Goal: Task Accomplishment & Management: Use online tool/utility

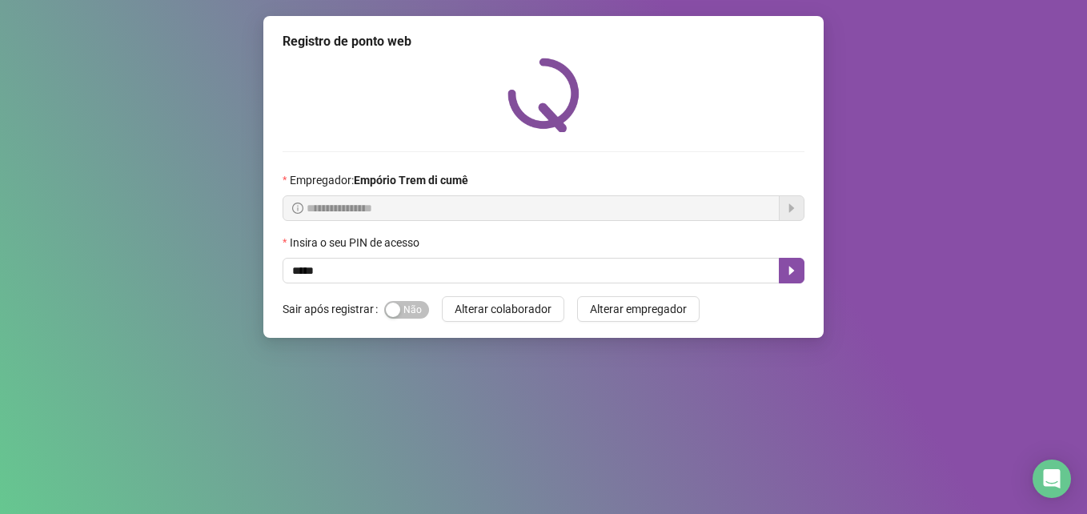
type input "*****"
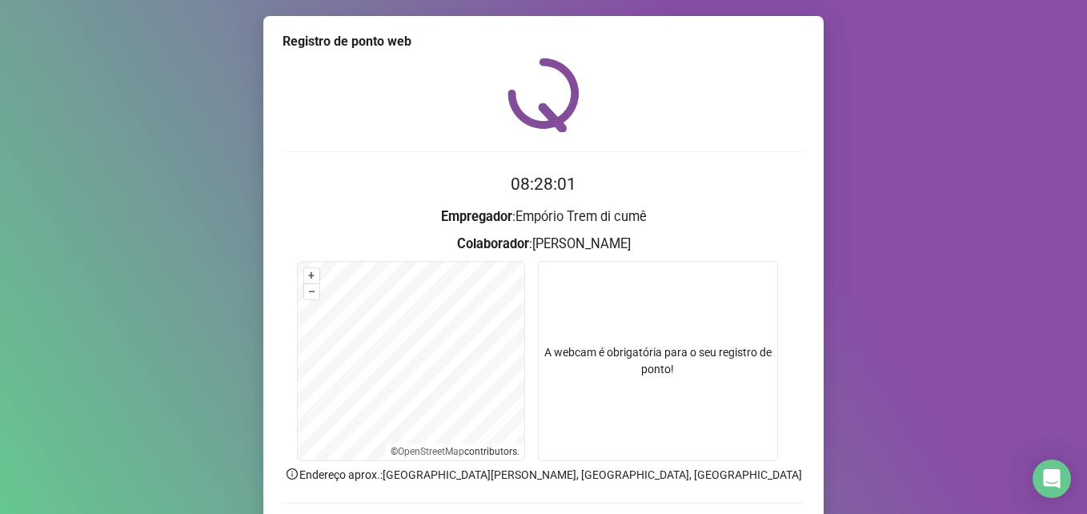
scroll to position [111, 0]
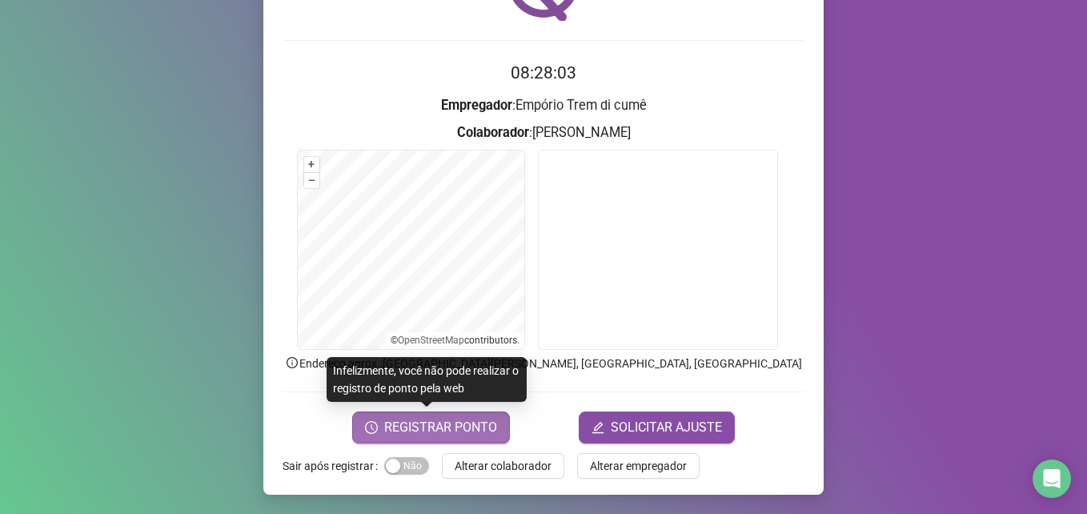
click at [420, 425] on span "REGISTRAR PONTO" at bounding box center [440, 427] width 113 height 19
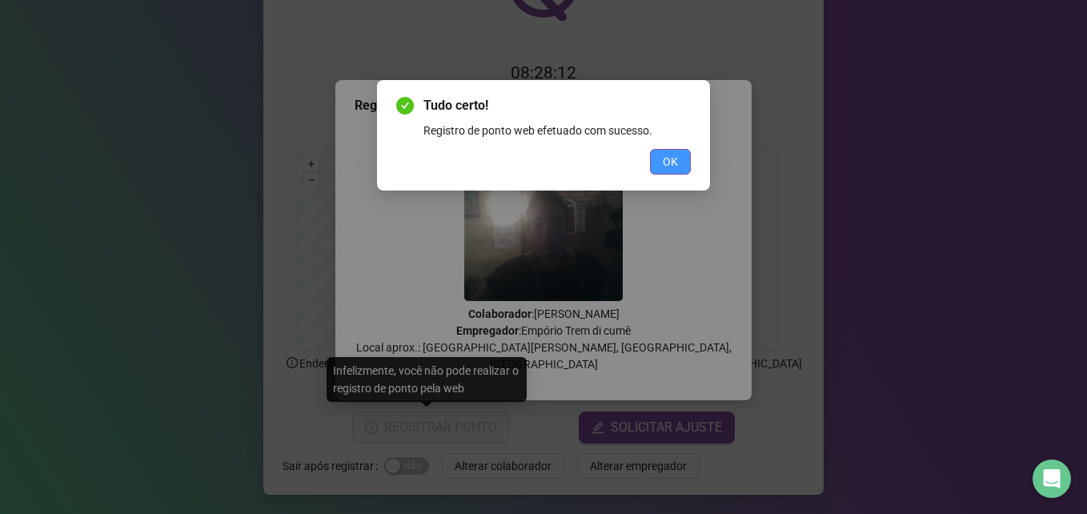
click at [685, 158] on button "OK" at bounding box center [670, 162] width 41 height 26
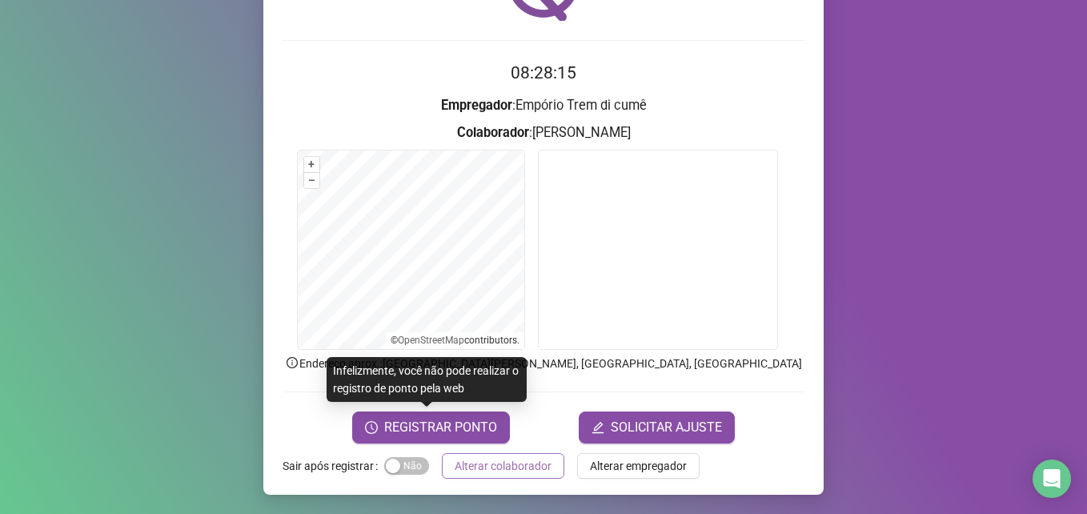
click at [526, 472] on span "Alterar colaborador" at bounding box center [503, 466] width 97 height 18
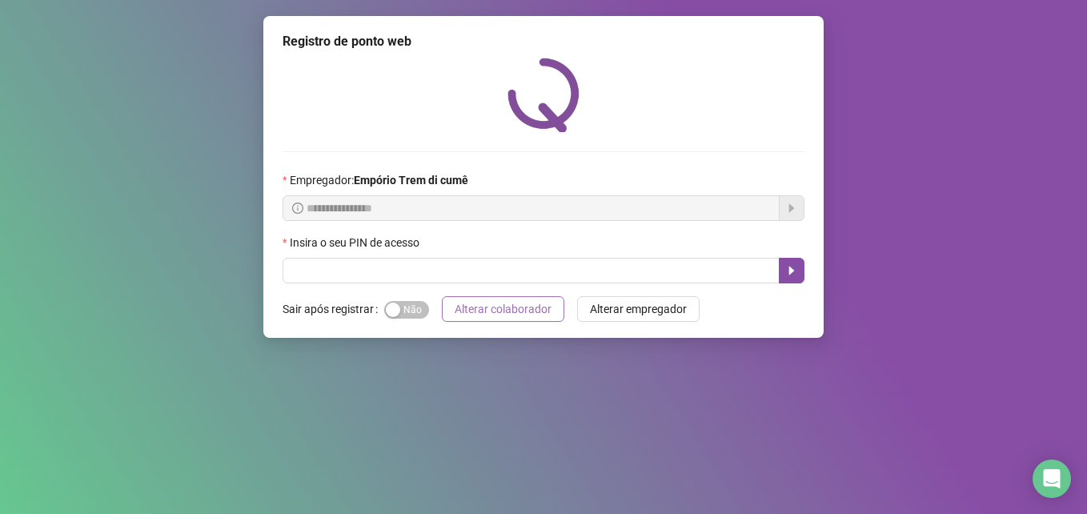
scroll to position [0, 0]
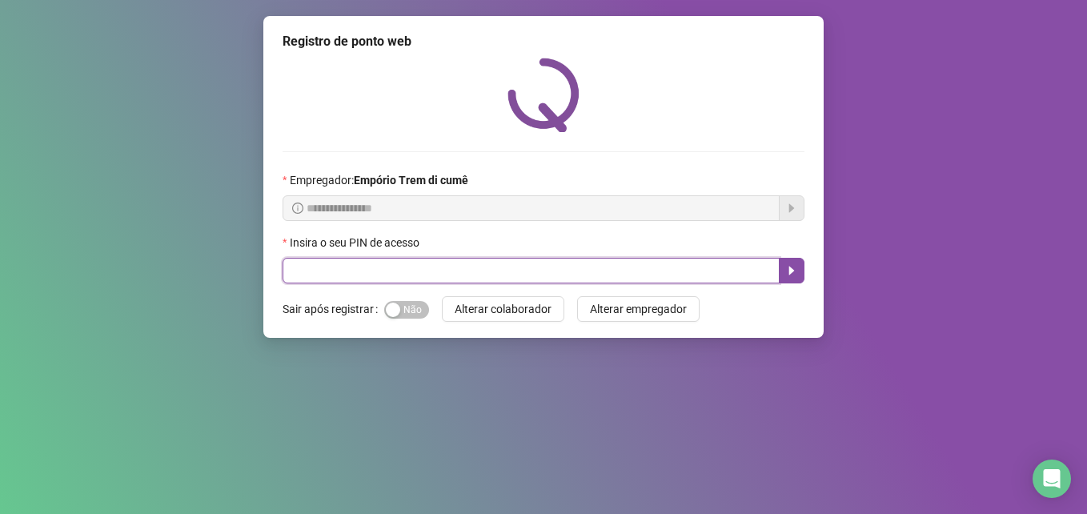
click at [500, 263] on input "text" at bounding box center [531, 271] width 497 height 26
type input "*****"
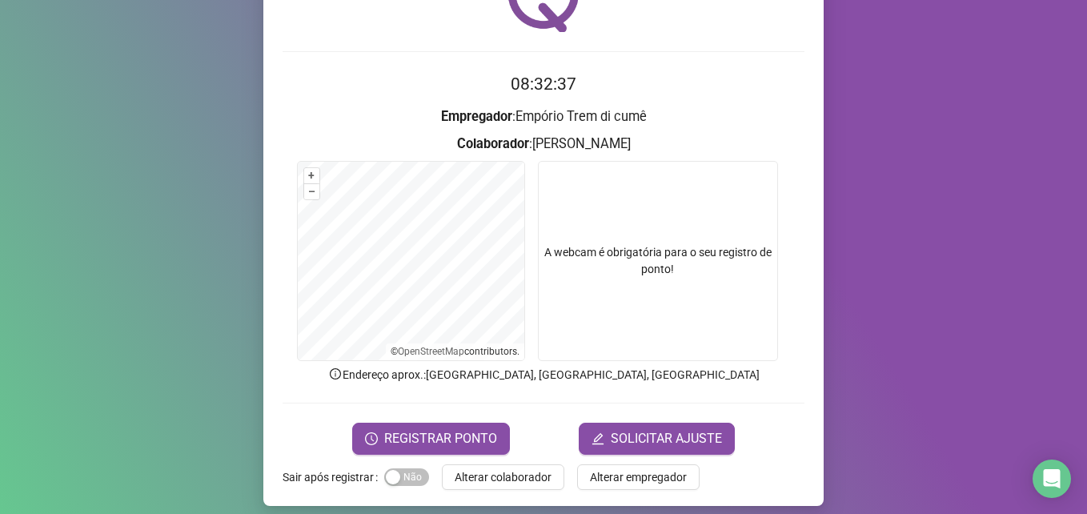
scroll to position [111, 0]
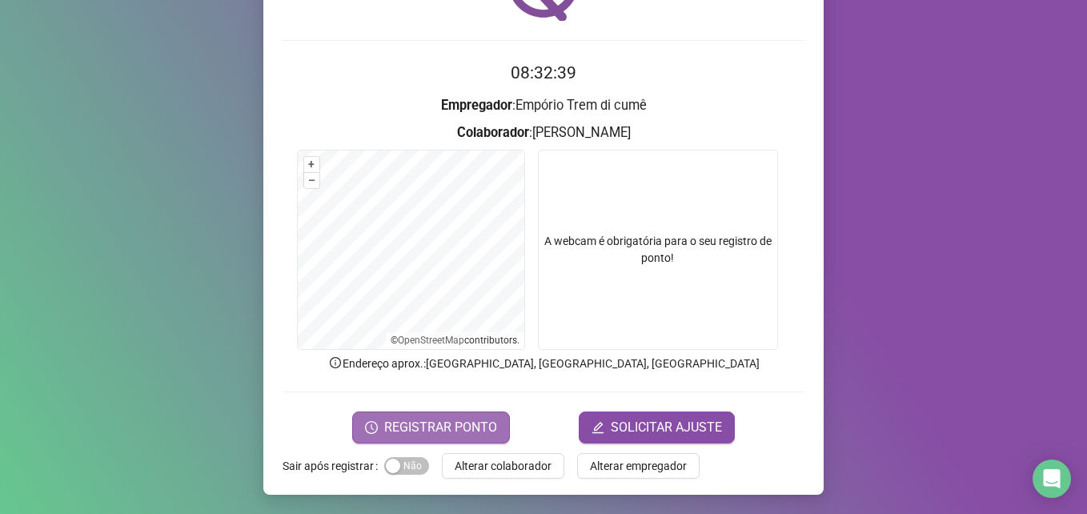
click at [479, 442] on button "REGISTRAR PONTO" at bounding box center [431, 428] width 158 height 32
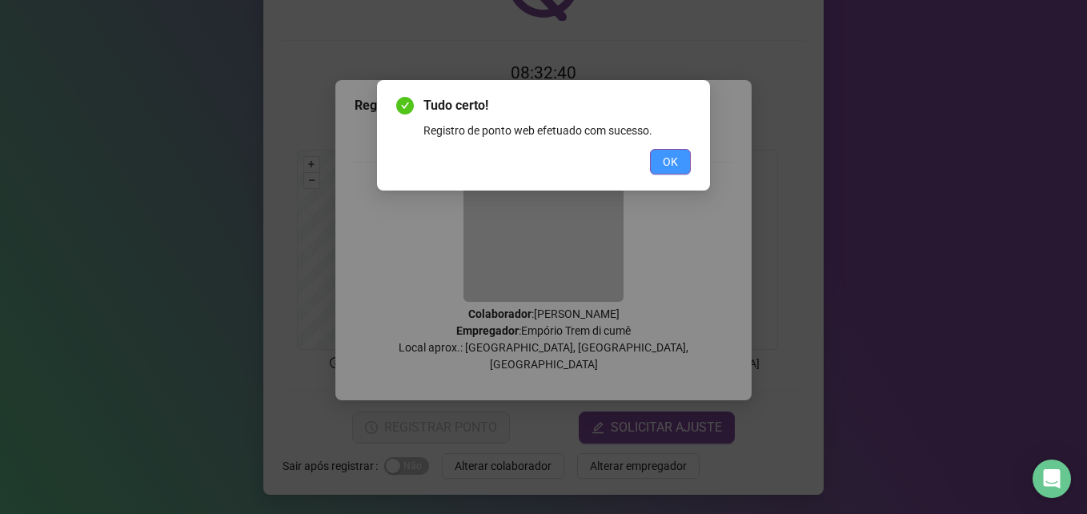
click at [661, 165] on button "OK" at bounding box center [670, 162] width 41 height 26
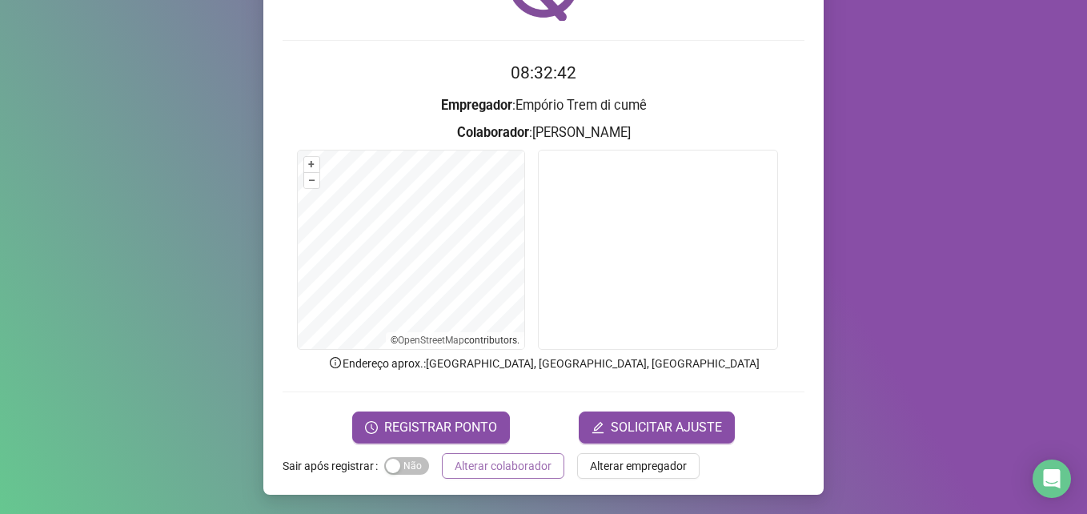
click at [509, 464] on span "Alterar colaborador" at bounding box center [503, 466] width 97 height 18
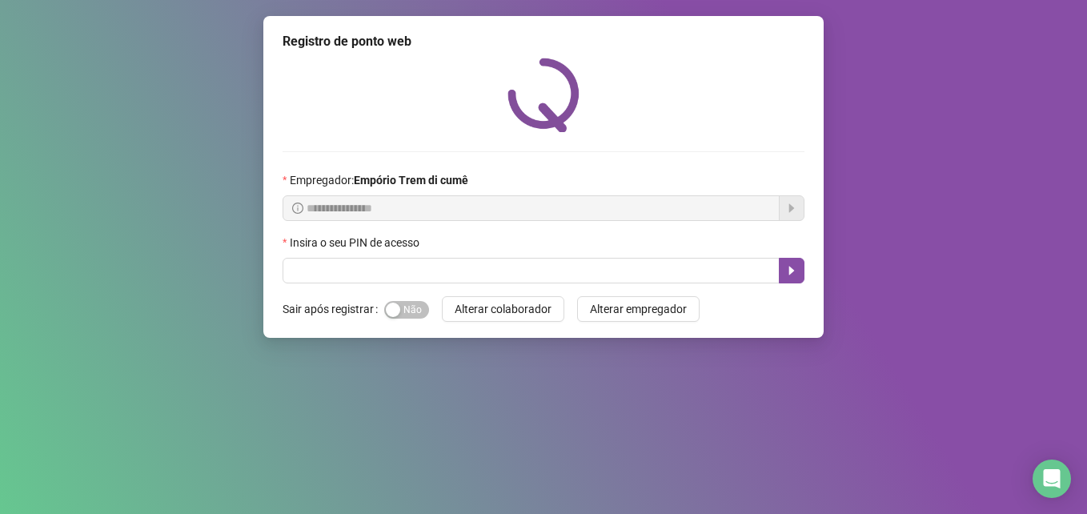
scroll to position [0, 0]
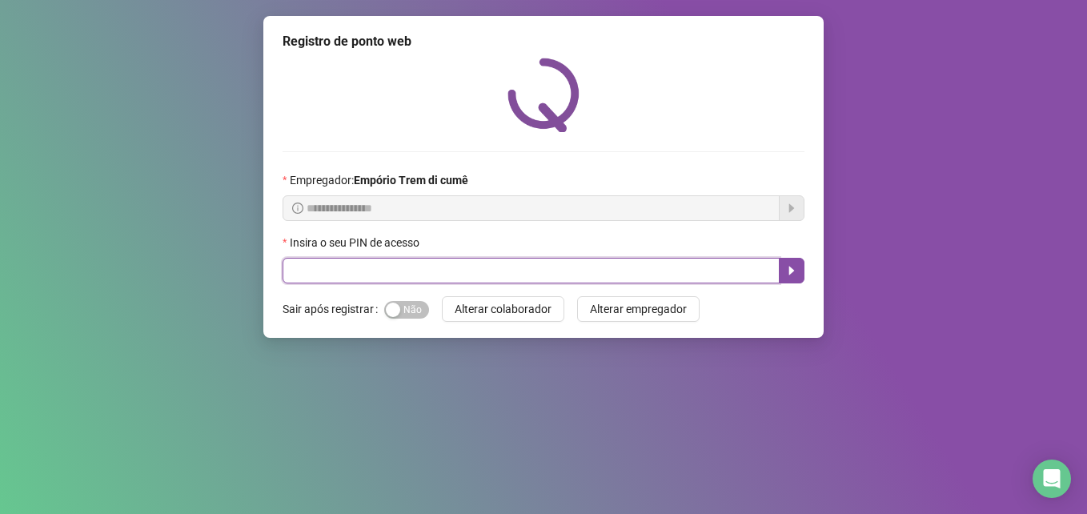
click at [598, 277] on input "text" at bounding box center [531, 271] width 497 height 26
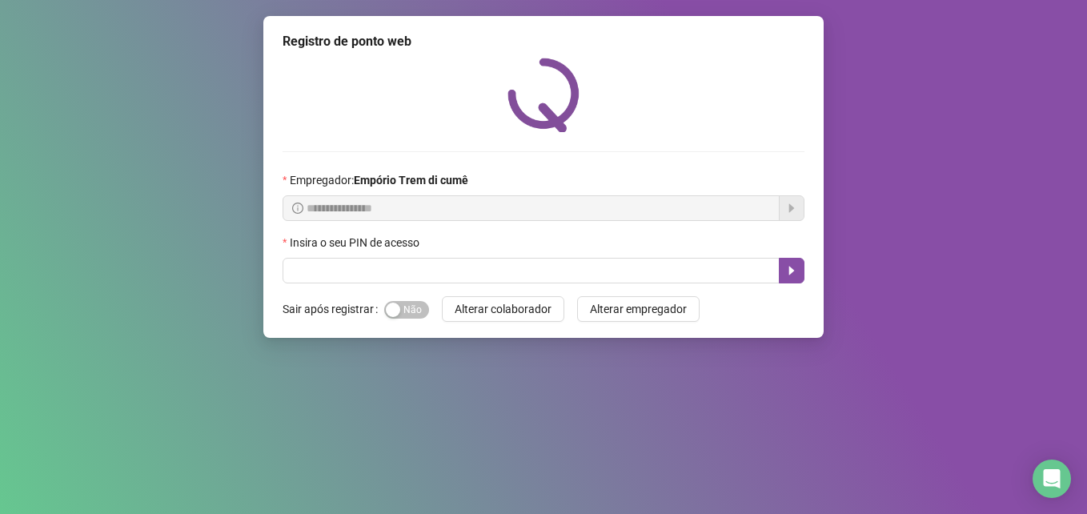
click at [603, 424] on div "**********" at bounding box center [543, 257] width 1087 height 514
click at [845, 463] on div "**********" at bounding box center [543, 257] width 1087 height 514
click at [416, 315] on span "Sim Não" at bounding box center [406, 310] width 45 height 18
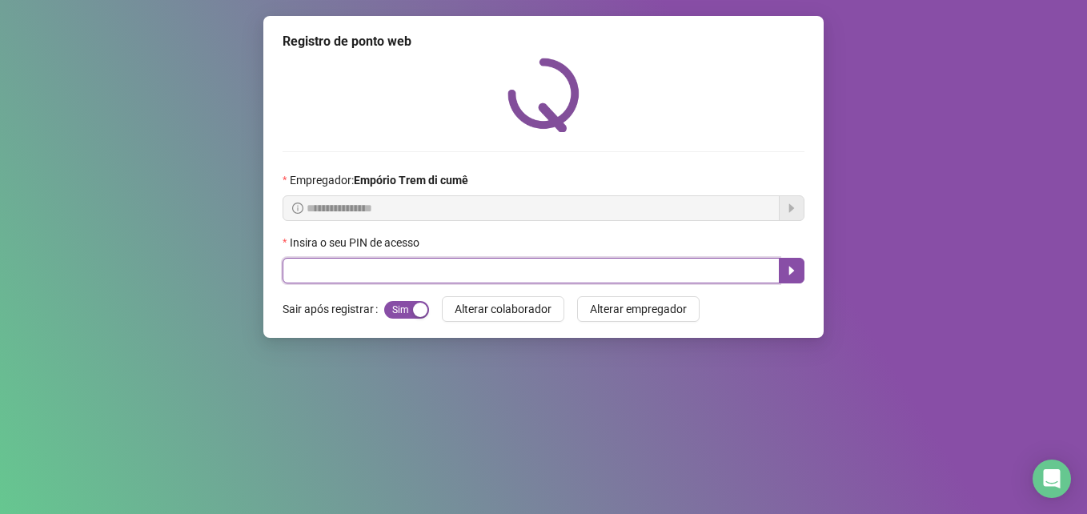
click at [358, 267] on input "text" at bounding box center [531, 271] width 497 height 26
type input "*****"
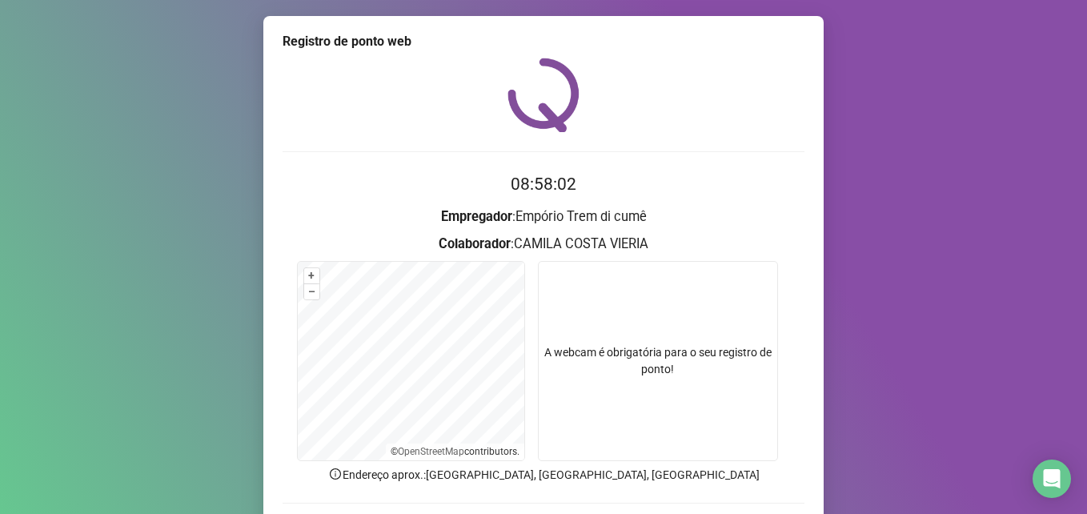
scroll to position [111, 0]
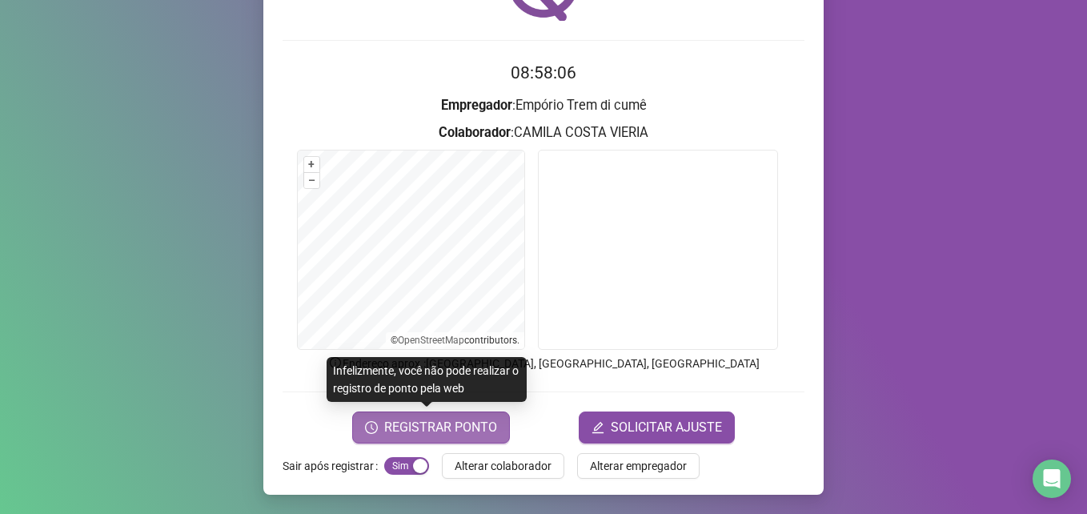
click at [418, 431] on span "REGISTRAR PONTO" at bounding box center [440, 427] width 113 height 19
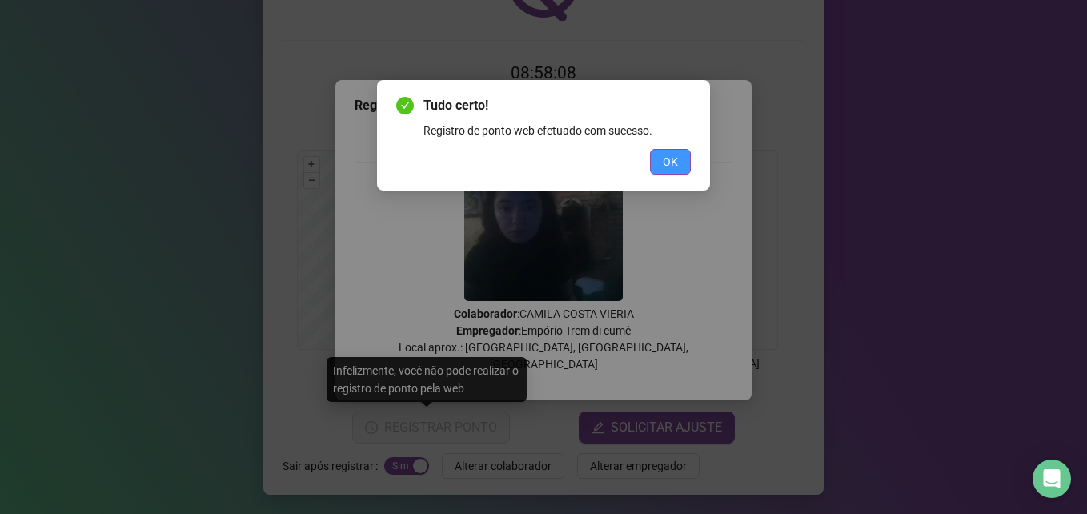
click at [661, 155] on button "OK" at bounding box center [670, 162] width 41 height 26
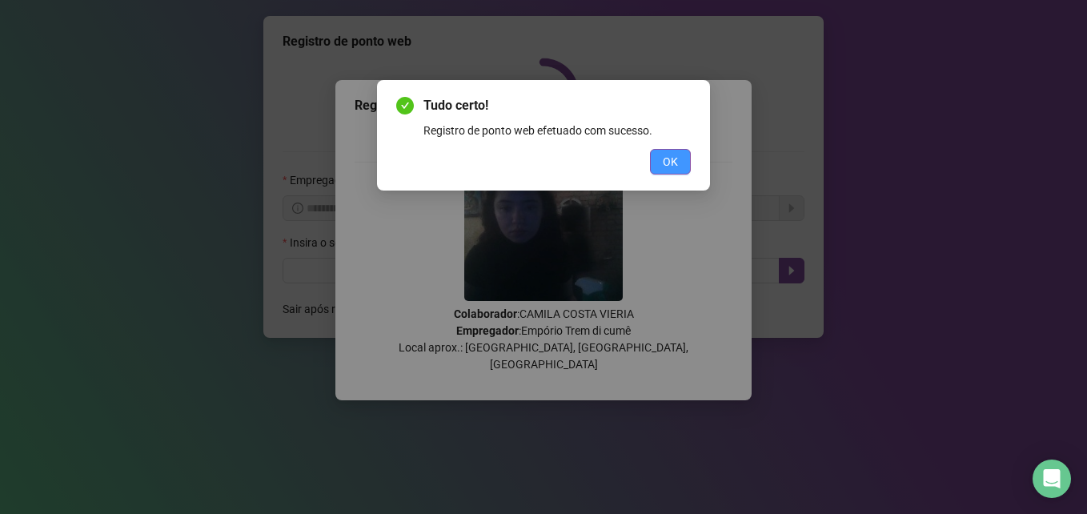
scroll to position [0, 0]
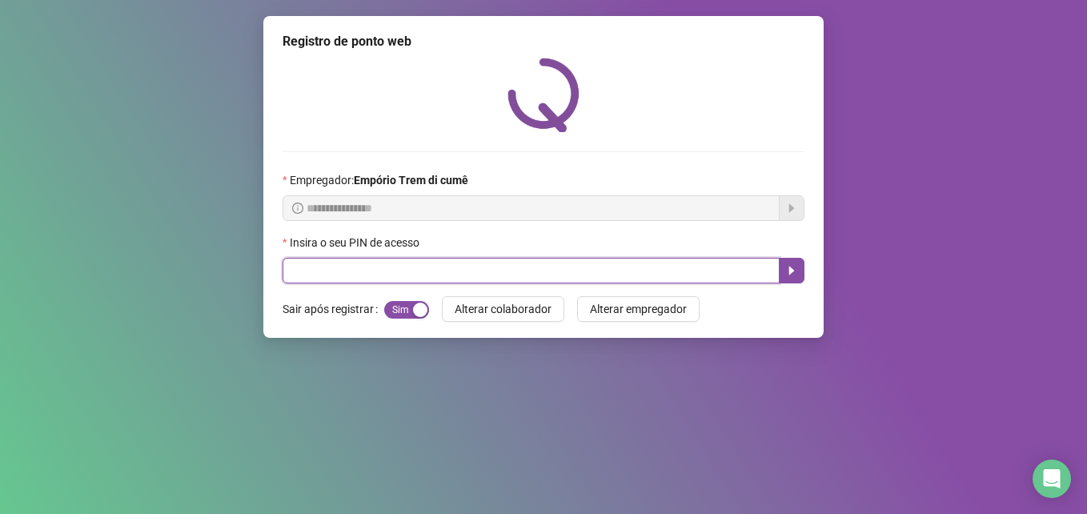
drag, startPoint x: 335, startPoint y: 276, endPoint x: 343, endPoint y: 274, distance: 9.1
click at [335, 277] on input "text" at bounding box center [531, 271] width 497 height 26
type input "*****"
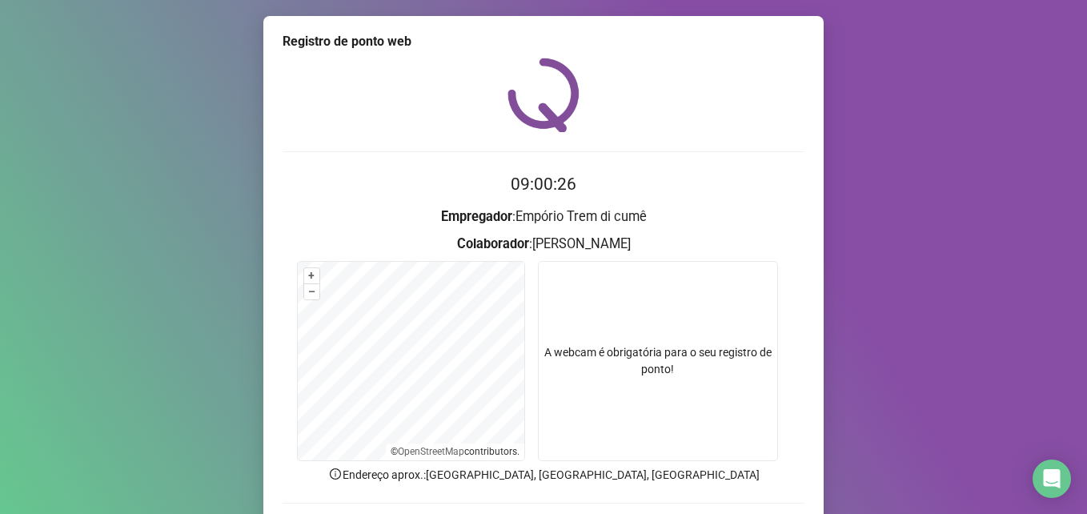
scroll to position [111, 0]
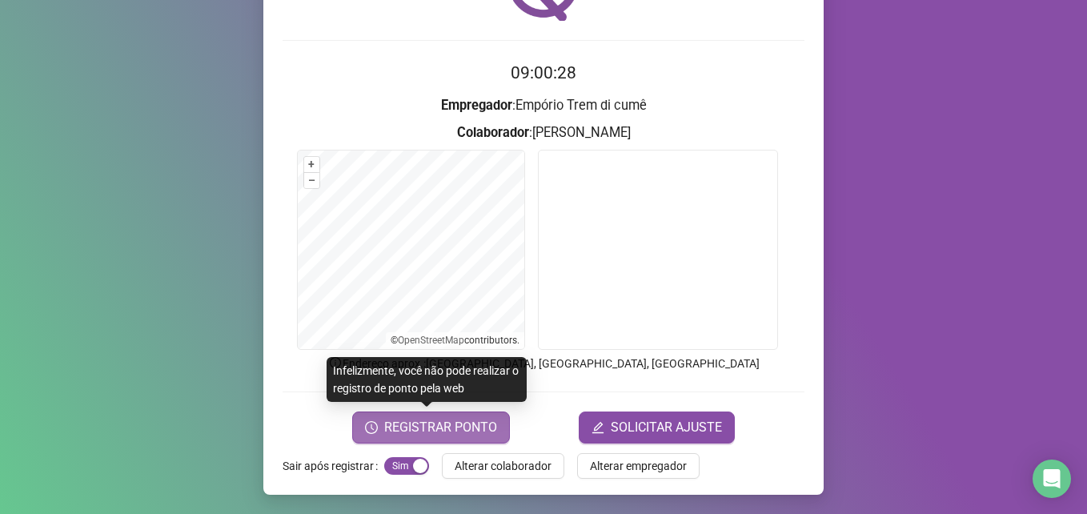
click at [432, 440] on button "REGISTRAR PONTO" at bounding box center [431, 428] width 158 height 32
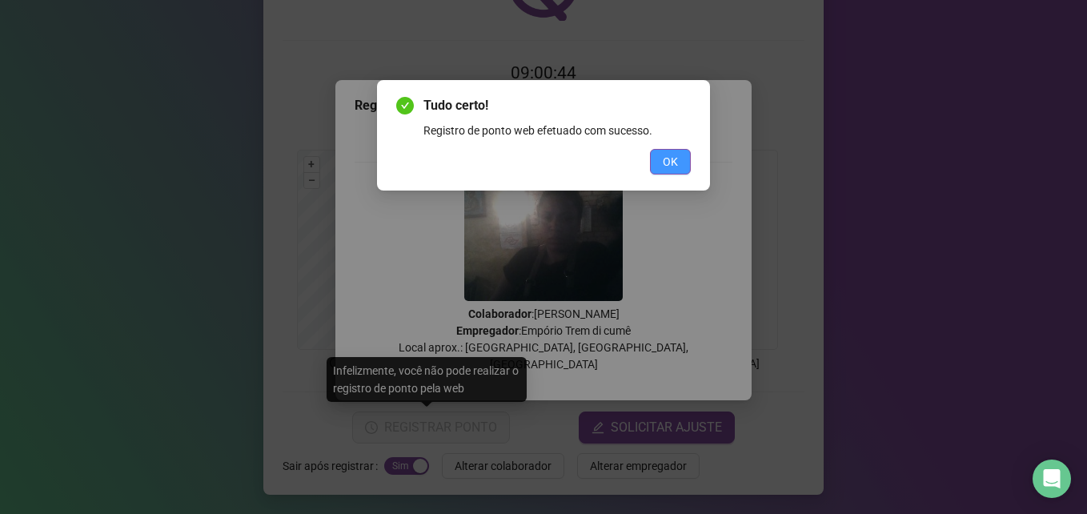
click at [671, 151] on button "OK" at bounding box center [670, 162] width 41 height 26
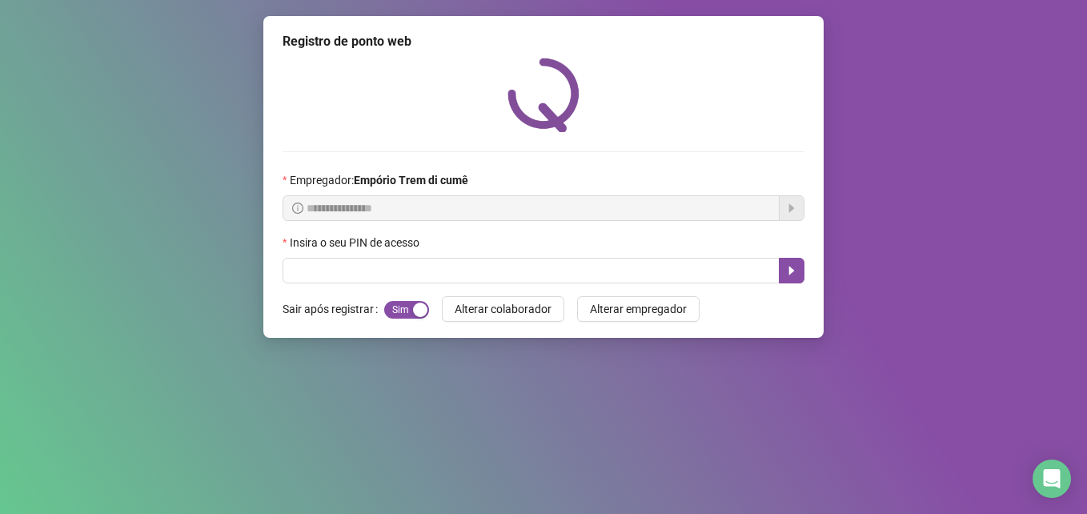
scroll to position [0, 0]
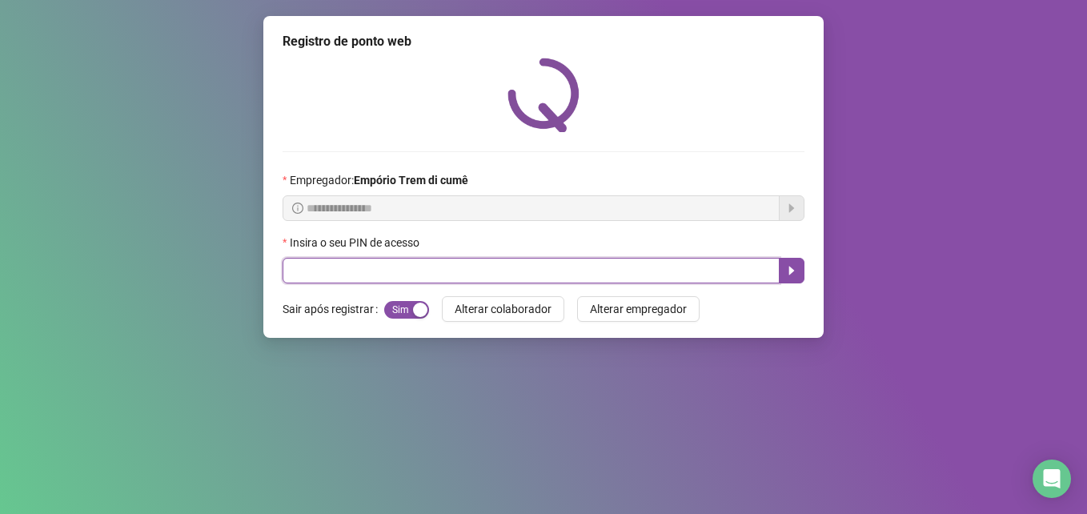
click at [500, 261] on input "text" at bounding box center [531, 271] width 497 height 26
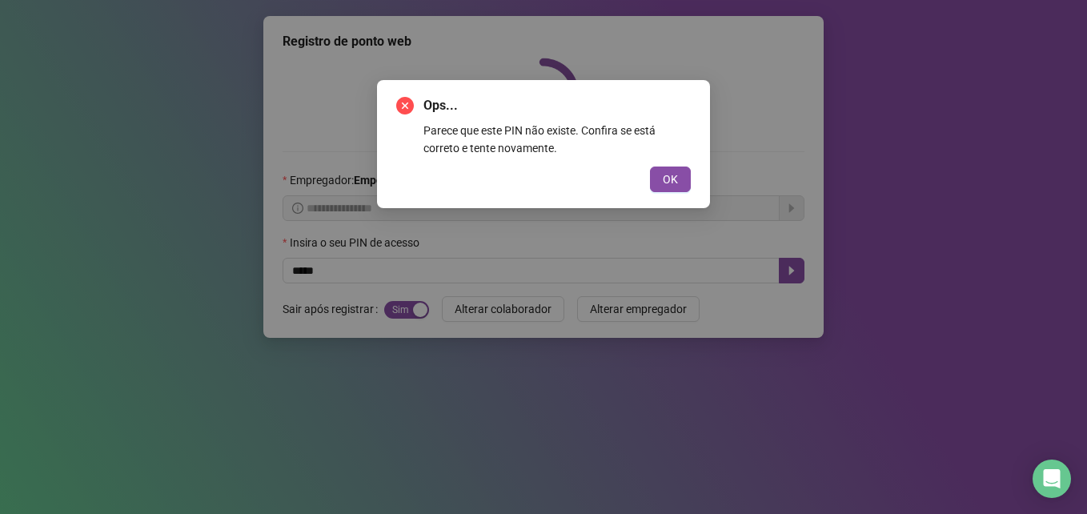
drag, startPoint x: 644, startPoint y: 175, endPoint x: 881, endPoint y: 235, distance: 244.5
click at [647, 175] on div "OK" at bounding box center [543, 180] width 295 height 26
click at [681, 175] on button "OK" at bounding box center [670, 180] width 41 height 26
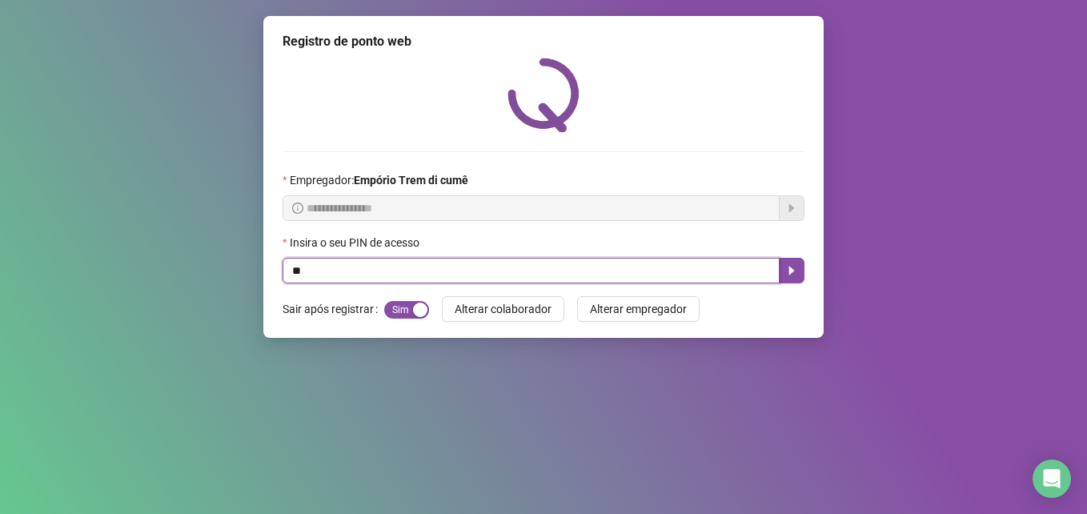
type input "*"
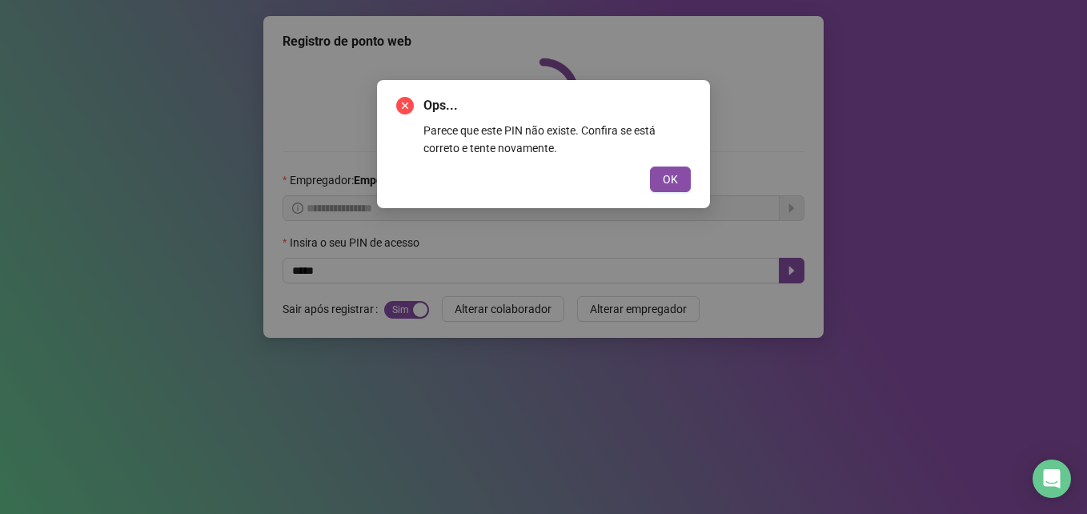
click at [672, 206] on div "Ops... Parece que este PIN não existe. Confira se está correto e tente novament…" at bounding box center [543, 144] width 333 height 128
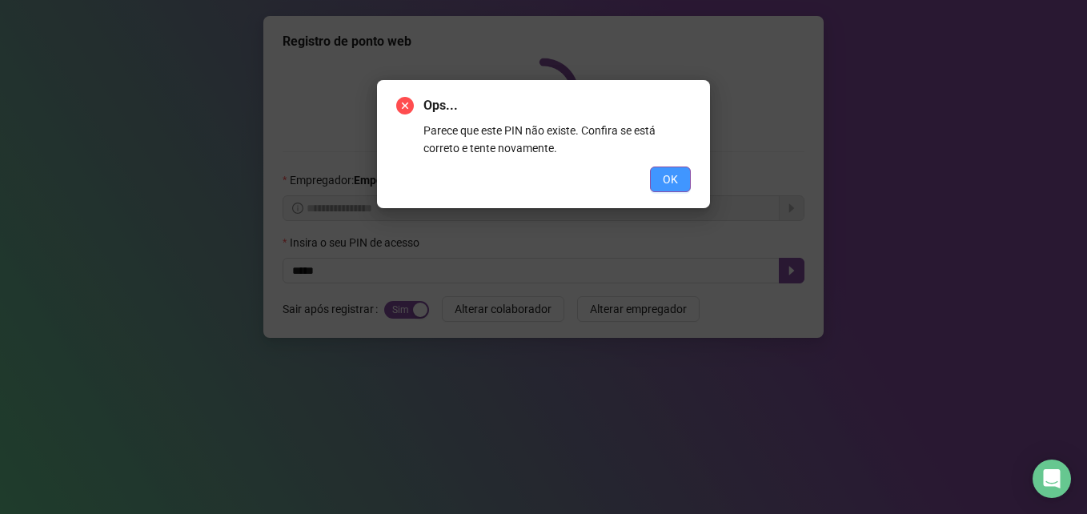
click at [668, 176] on span "OK" at bounding box center [670, 180] width 15 height 18
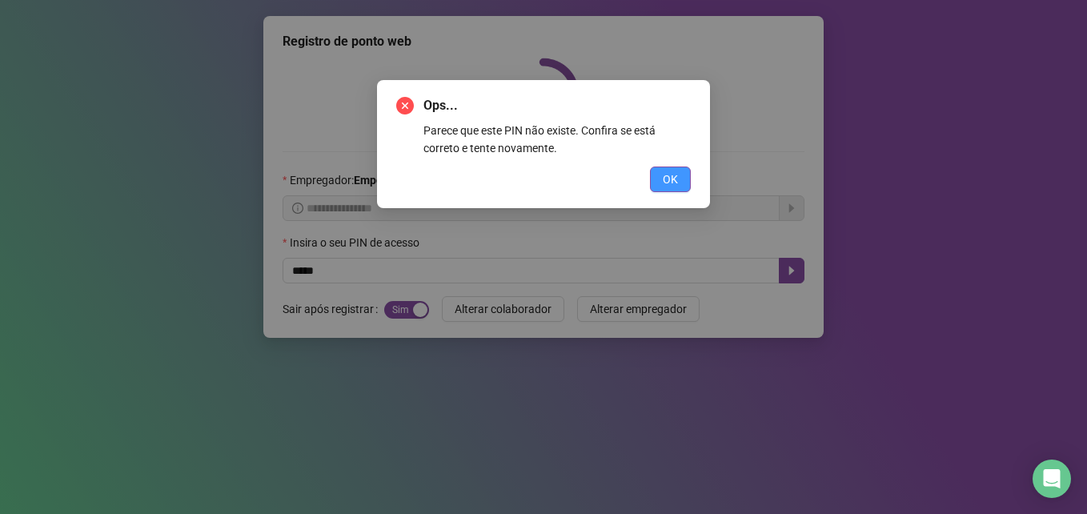
click at [667, 169] on button "OK" at bounding box center [670, 180] width 41 height 26
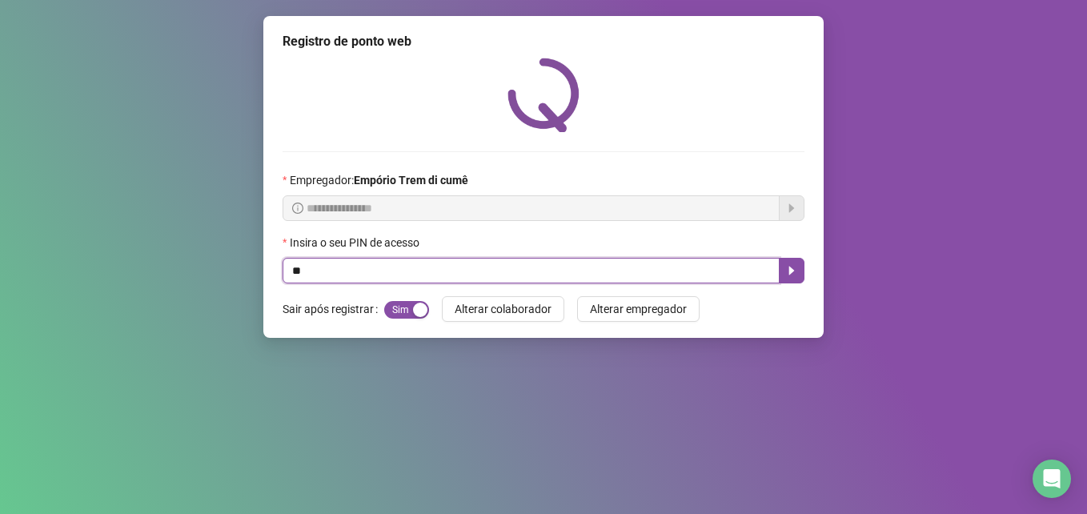
type input "*"
type input "*****"
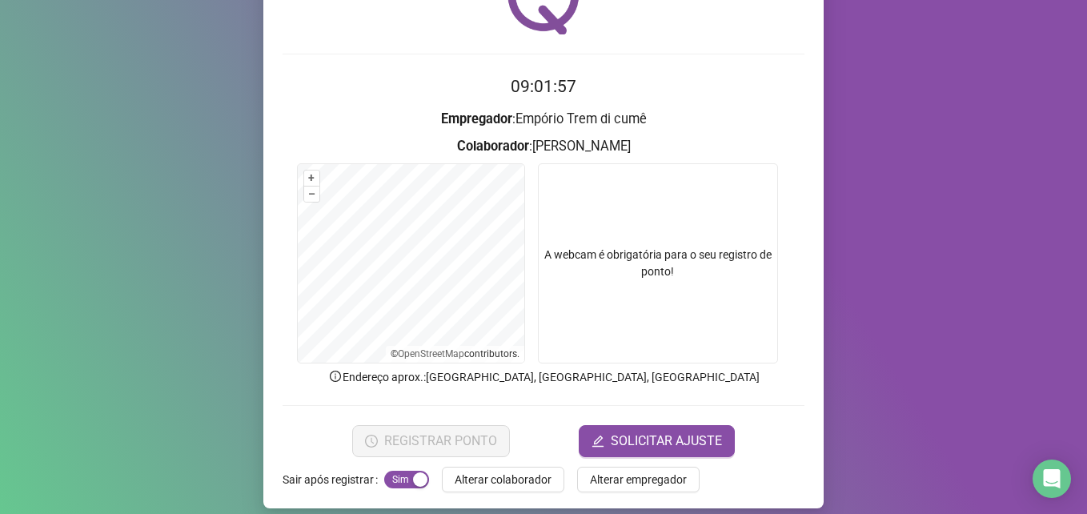
scroll to position [111, 0]
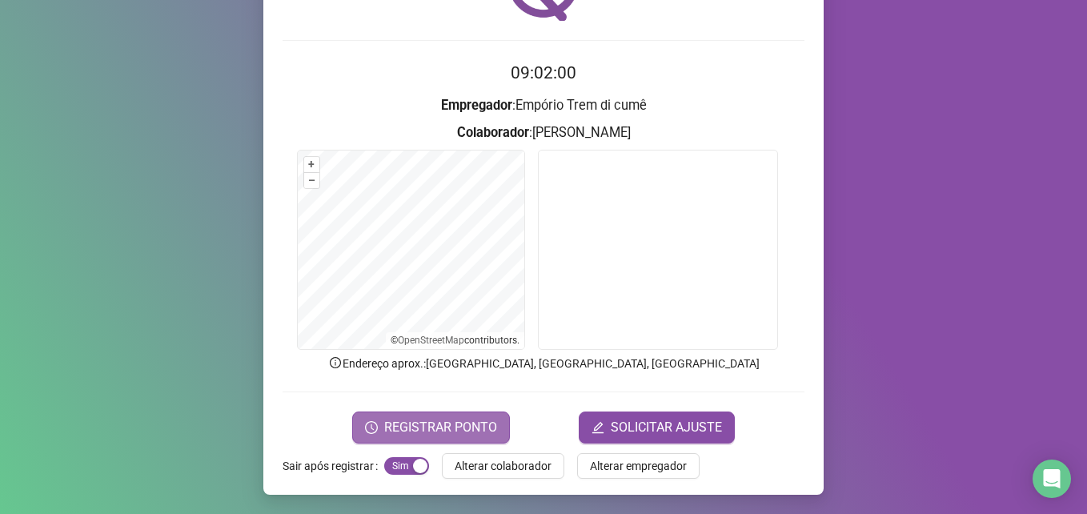
click at [482, 418] on span "REGISTRAR PONTO" at bounding box center [440, 427] width 113 height 19
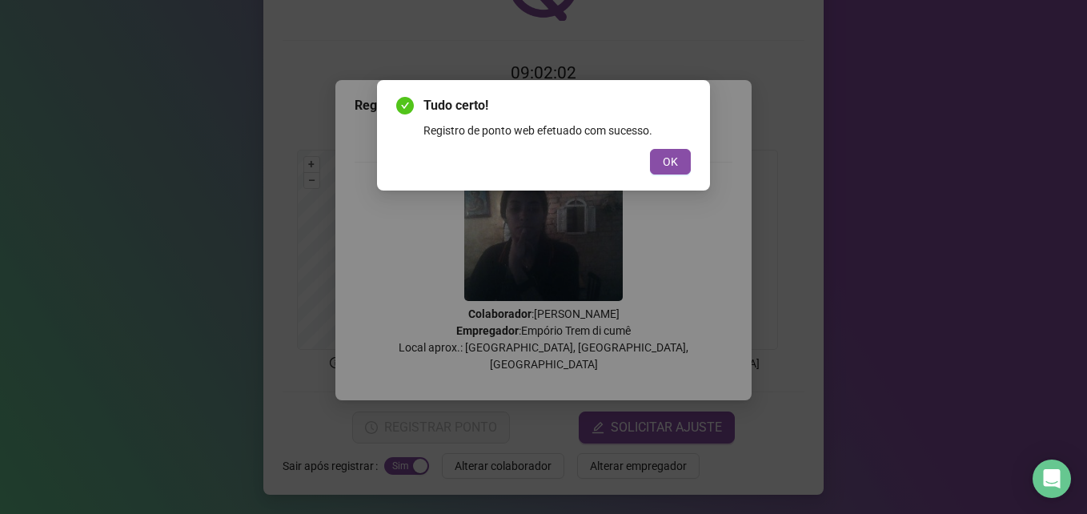
click at [669, 180] on div "Tudo certo! Registro de ponto web efetuado com sucesso. OK" at bounding box center [543, 135] width 333 height 110
click at [673, 171] on button "OK" at bounding box center [670, 162] width 41 height 26
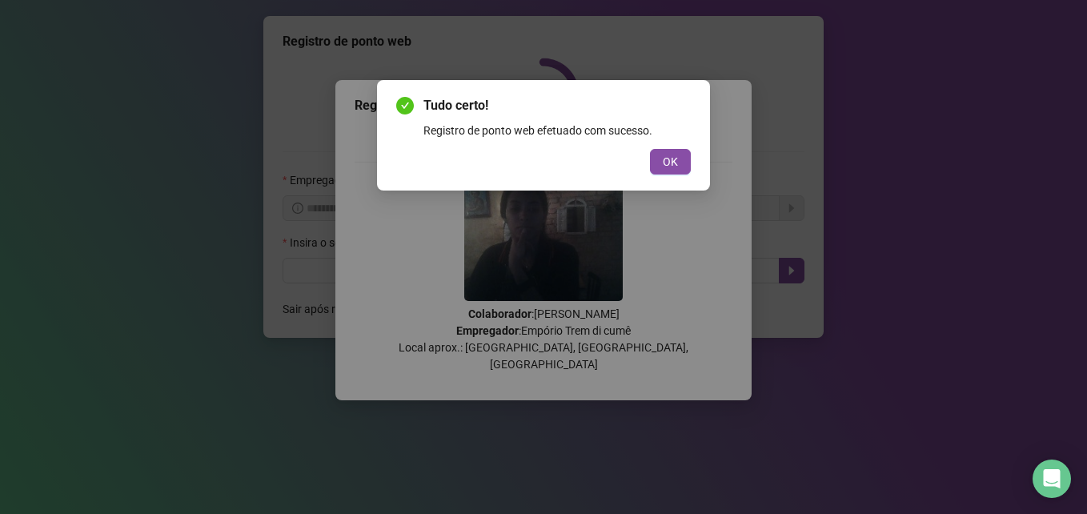
click at [680, 162] on div "Tudo certo! Registro de ponto web efetuado com sucesso. OK" at bounding box center [543, 257] width 1087 height 514
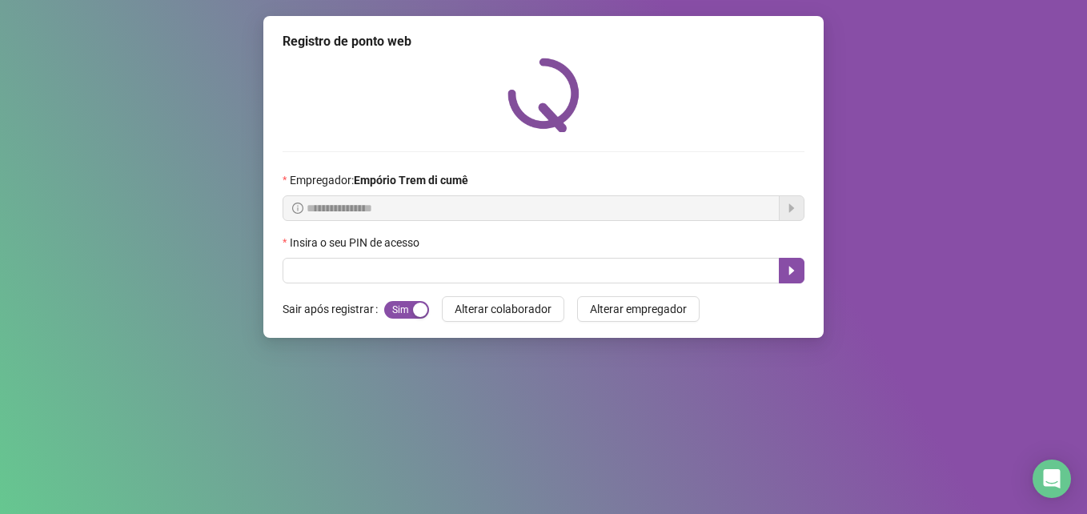
click at [556, 396] on div "**********" at bounding box center [543, 257] width 1087 height 514
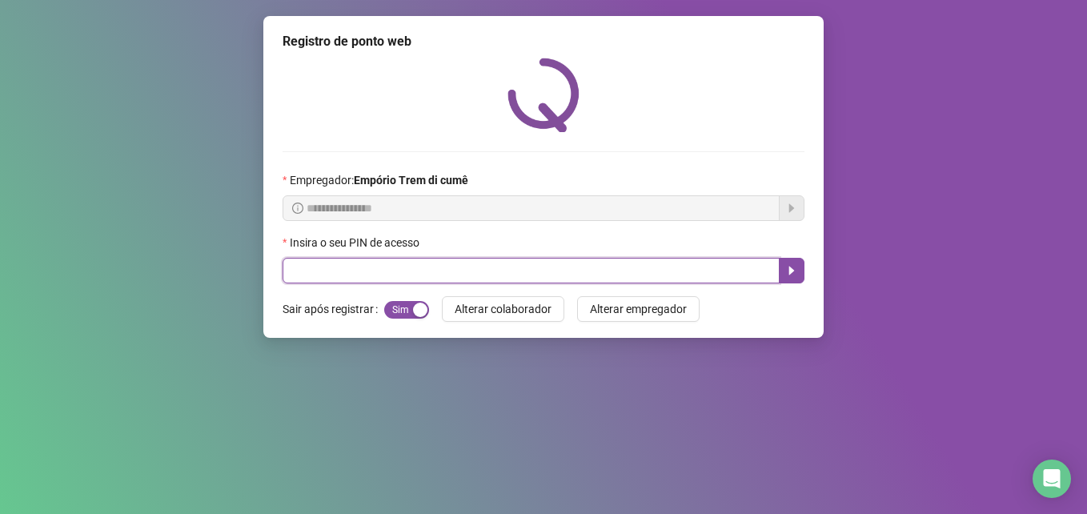
click at [616, 275] on input "text" at bounding box center [531, 271] width 497 height 26
type input "*****"
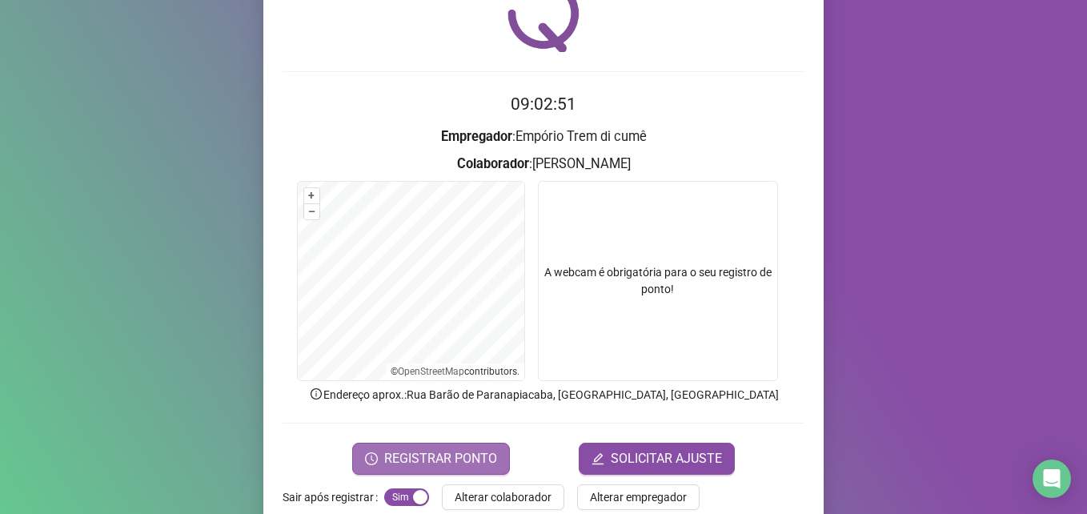
scroll to position [111, 0]
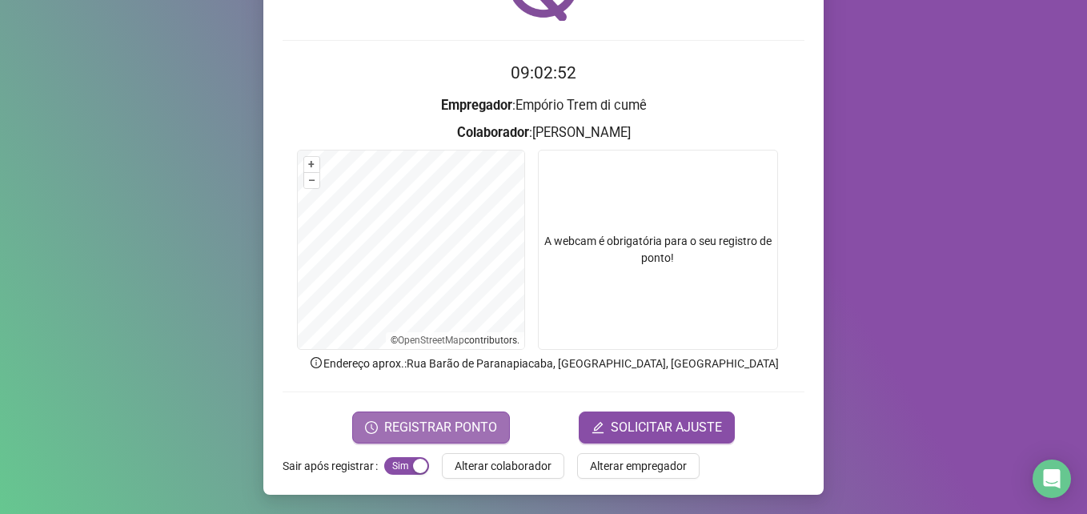
click at [448, 414] on button "REGISTRAR PONTO" at bounding box center [431, 428] width 158 height 32
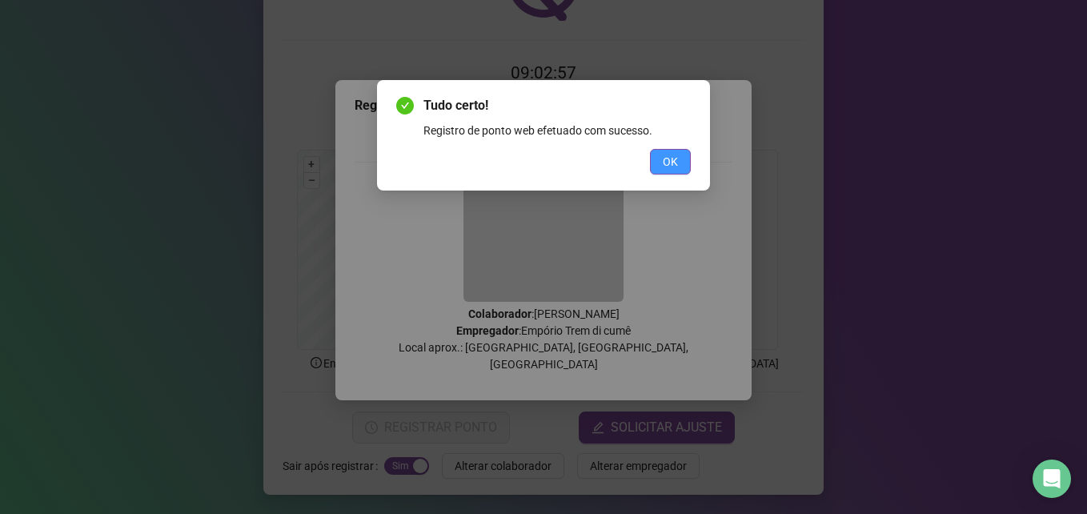
click at [673, 163] on span "OK" at bounding box center [670, 162] width 15 height 18
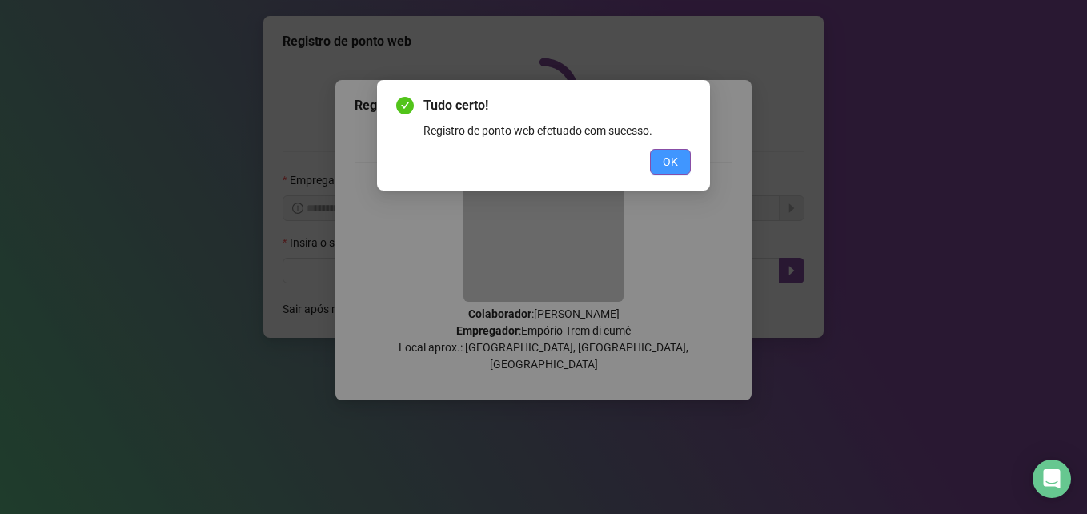
scroll to position [0, 0]
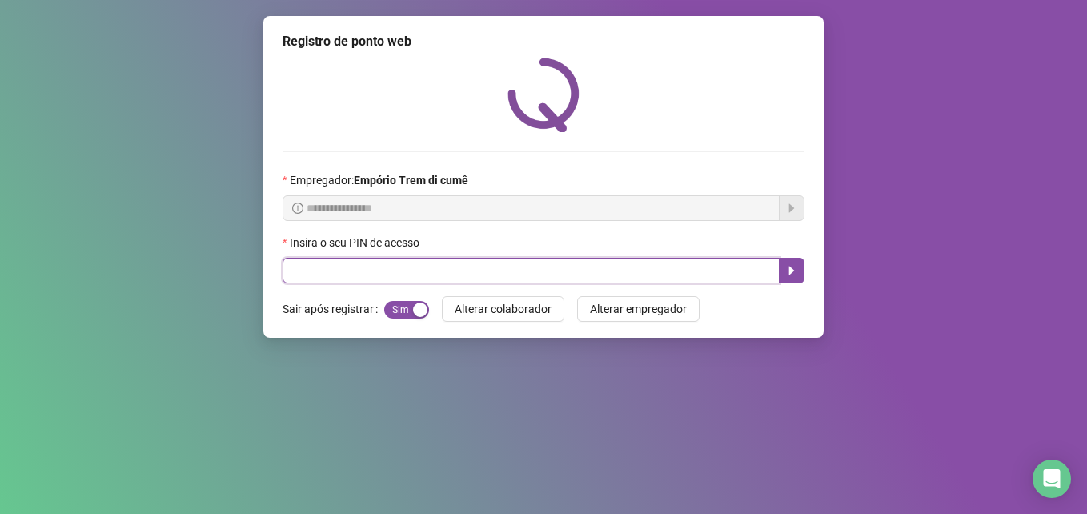
click at [673, 276] on input "text" at bounding box center [531, 271] width 497 height 26
type input "*****"
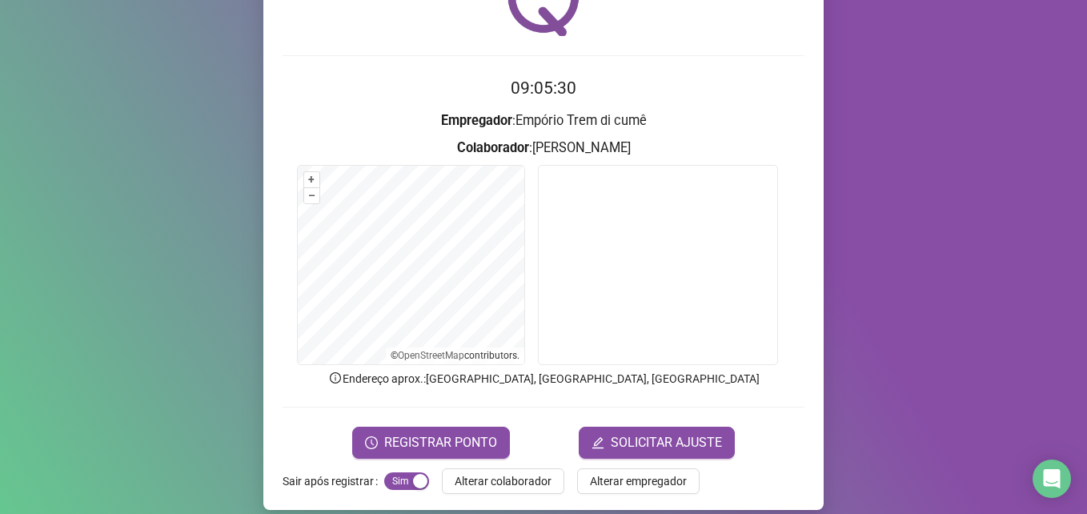
scroll to position [111, 0]
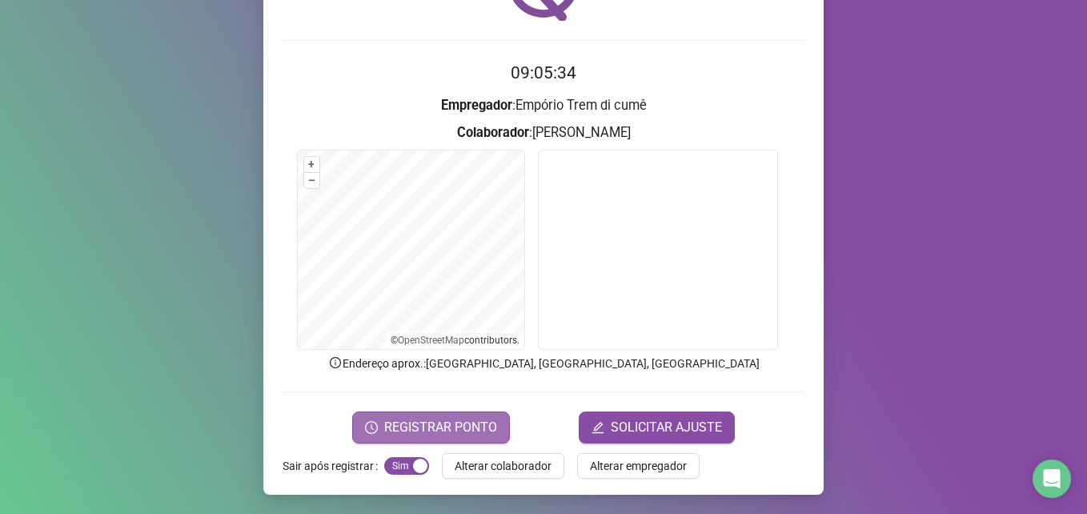
click at [477, 436] on span "REGISTRAR PONTO" at bounding box center [440, 427] width 113 height 19
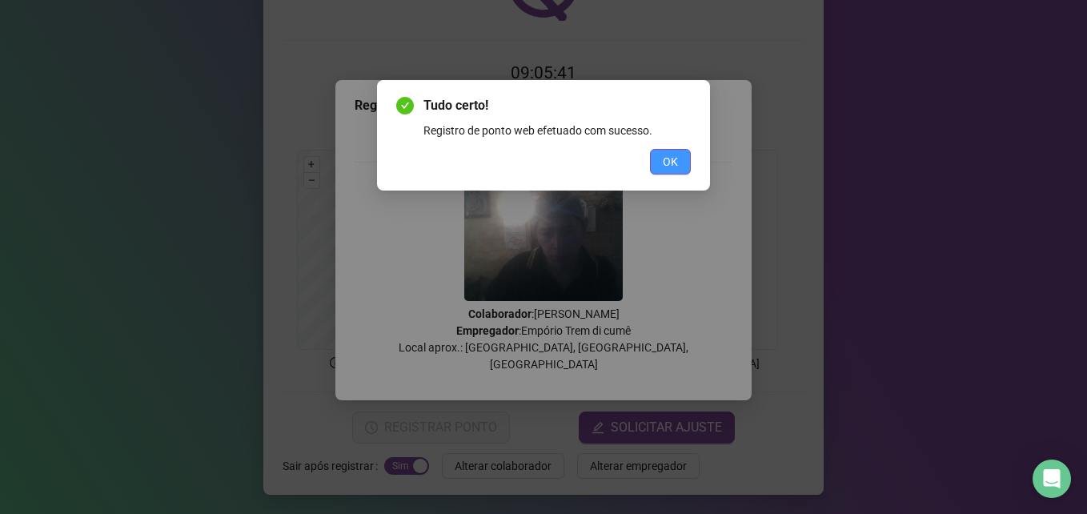
click at [675, 160] on span "OK" at bounding box center [670, 162] width 15 height 18
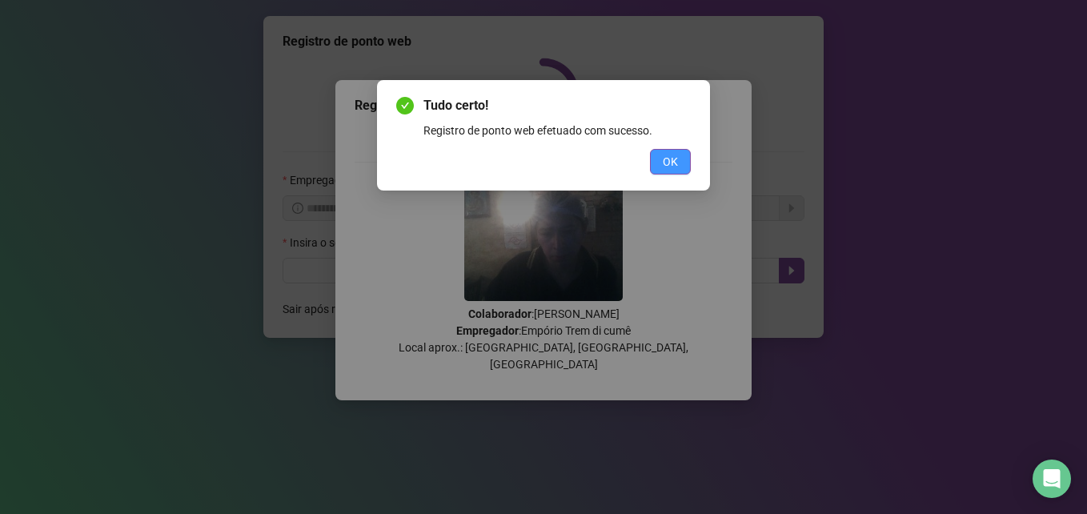
scroll to position [0, 0]
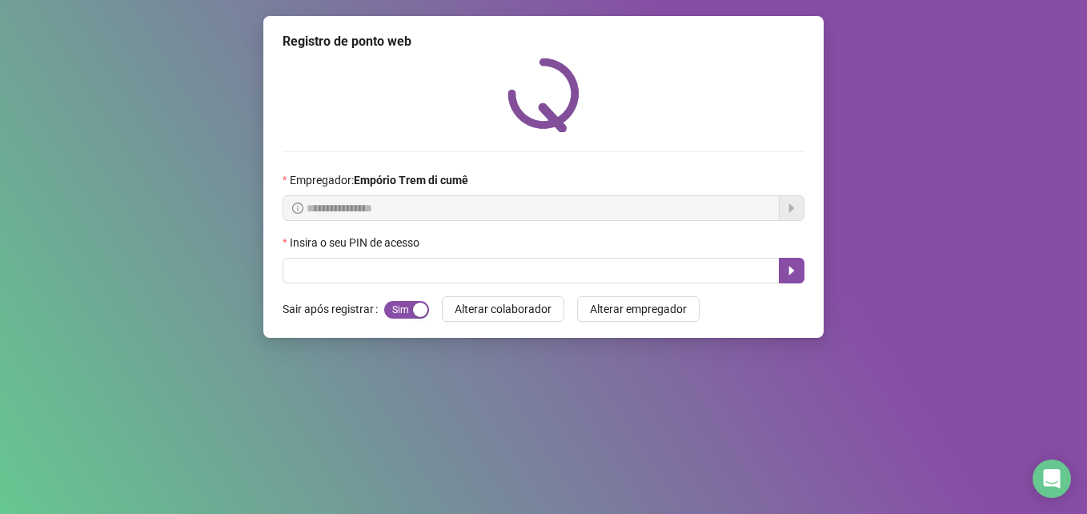
click at [456, 287] on div "**********" at bounding box center [543, 177] width 560 height 322
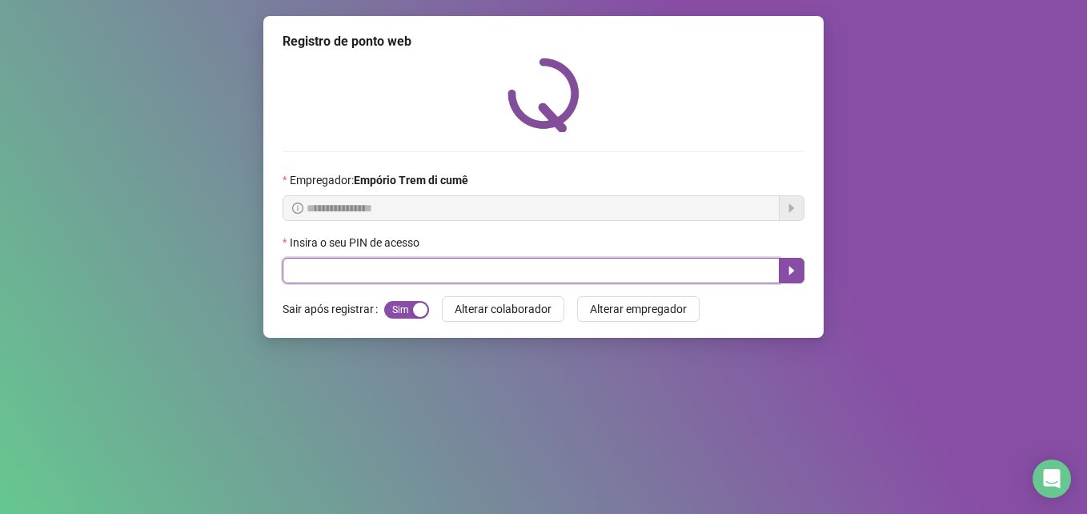
click at [474, 278] on input "text" at bounding box center [531, 271] width 497 height 26
type input "*****"
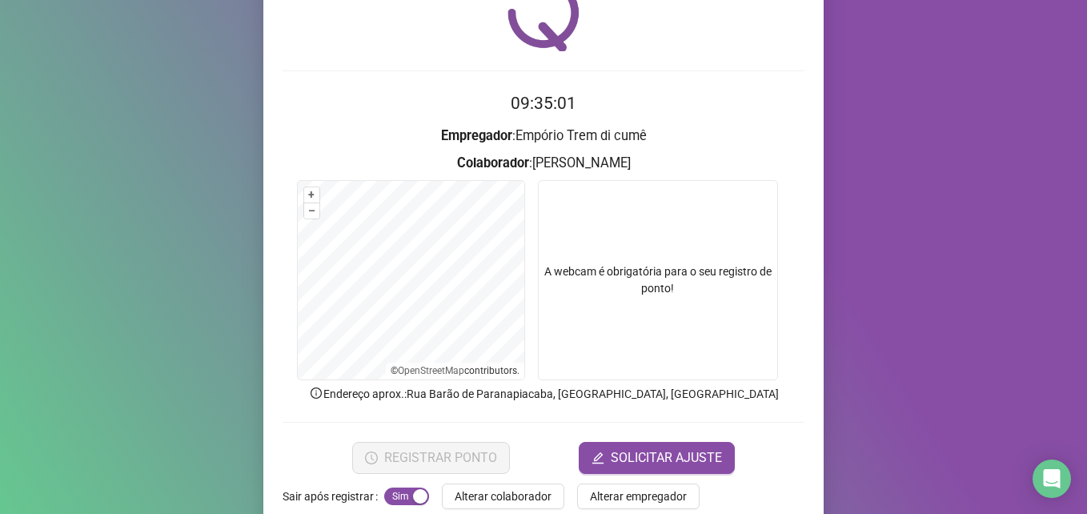
scroll to position [111, 0]
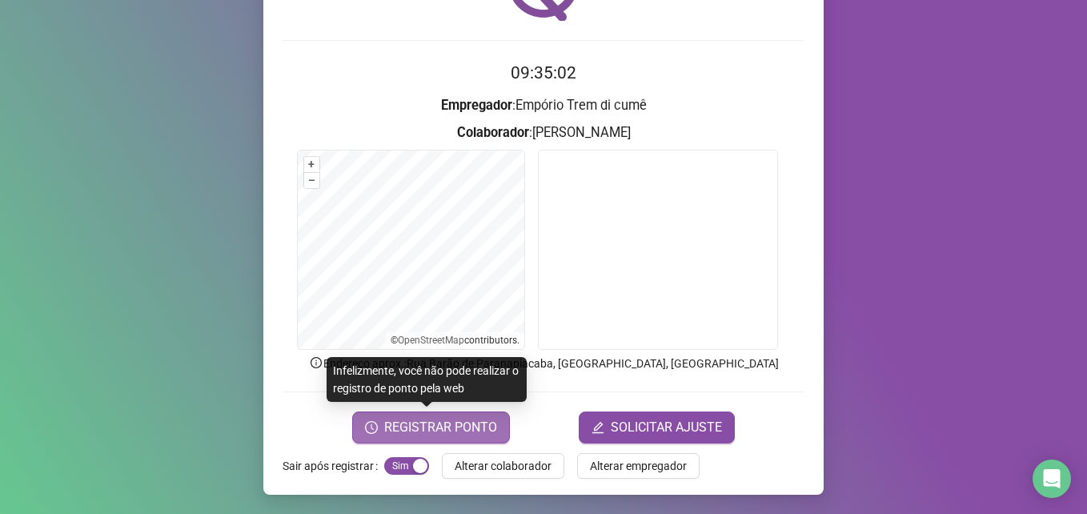
click at [464, 424] on span "REGISTRAR PONTO" at bounding box center [440, 427] width 113 height 19
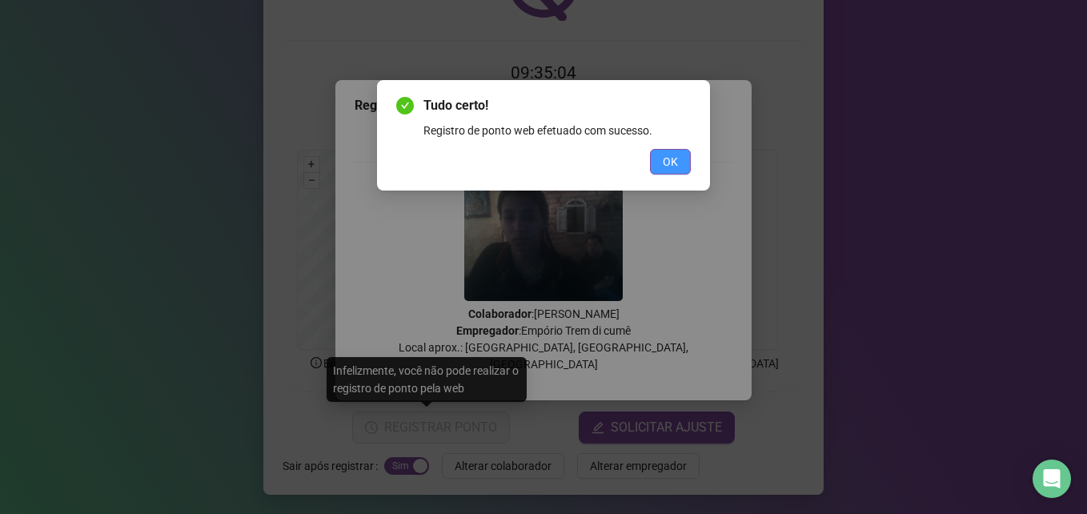
click at [664, 155] on span "OK" at bounding box center [670, 162] width 15 height 18
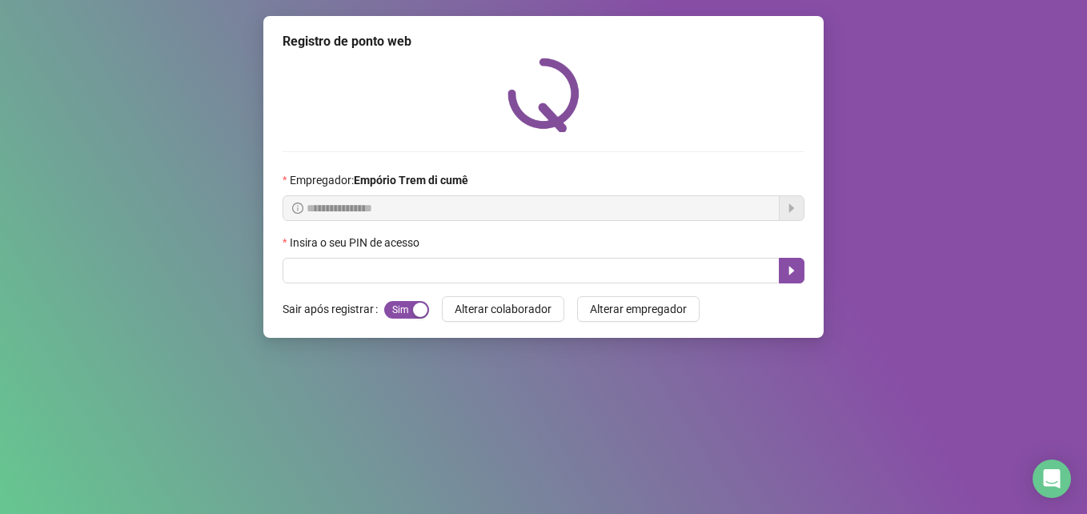
scroll to position [0, 0]
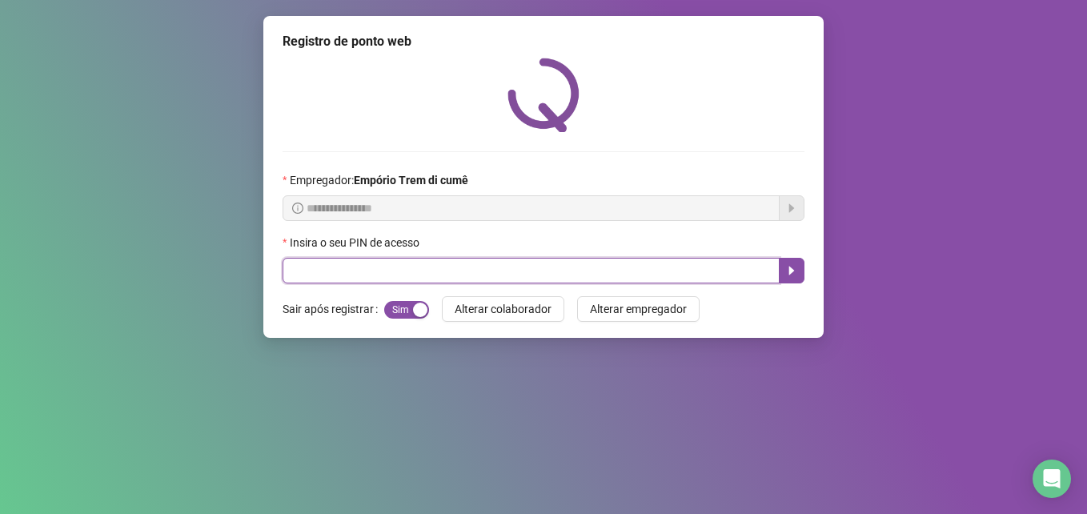
click at [335, 267] on input "text" at bounding box center [531, 271] width 497 height 26
type input "*****"
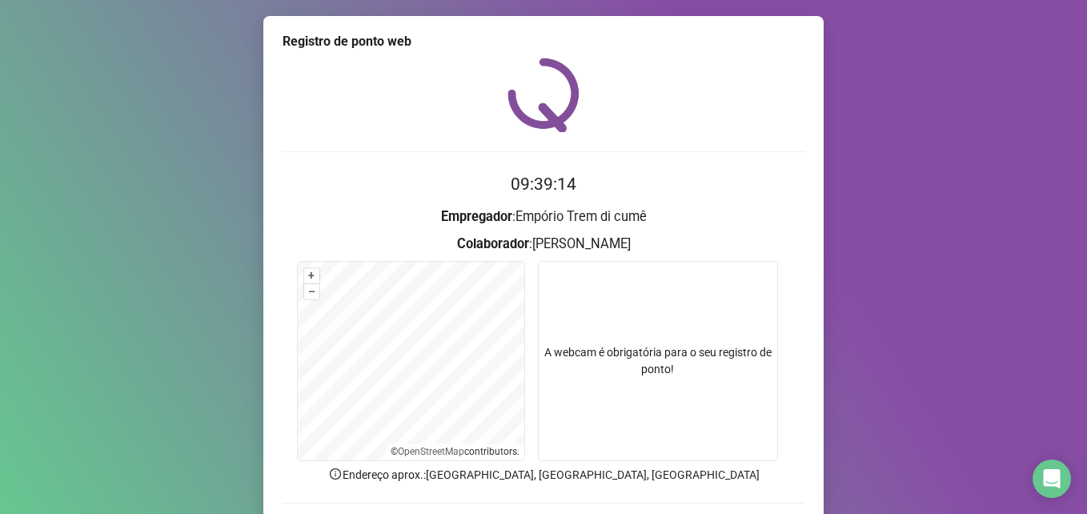
scroll to position [111, 0]
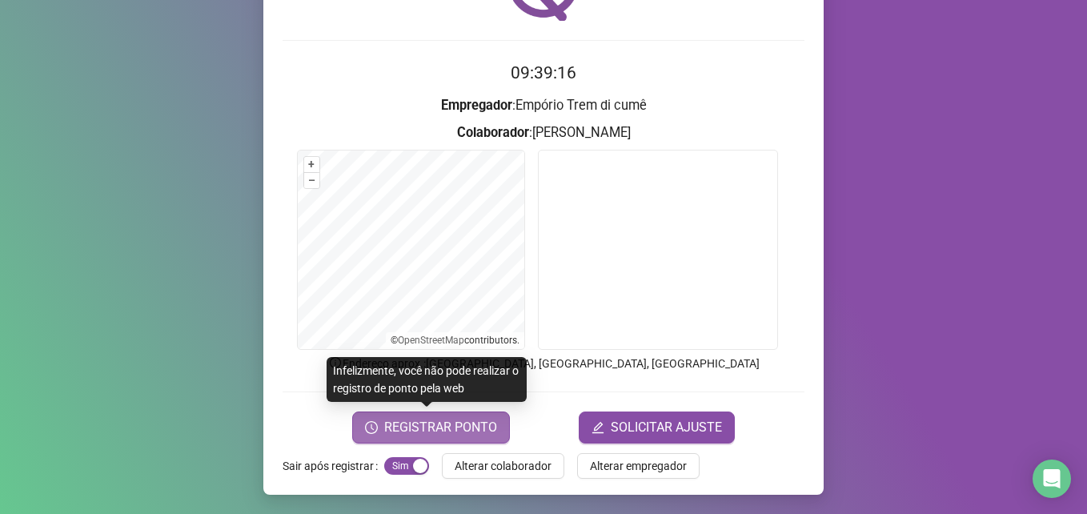
click at [428, 432] on span "REGISTRAR PONTO" at bounding box center [440, 427] width 113 height 19
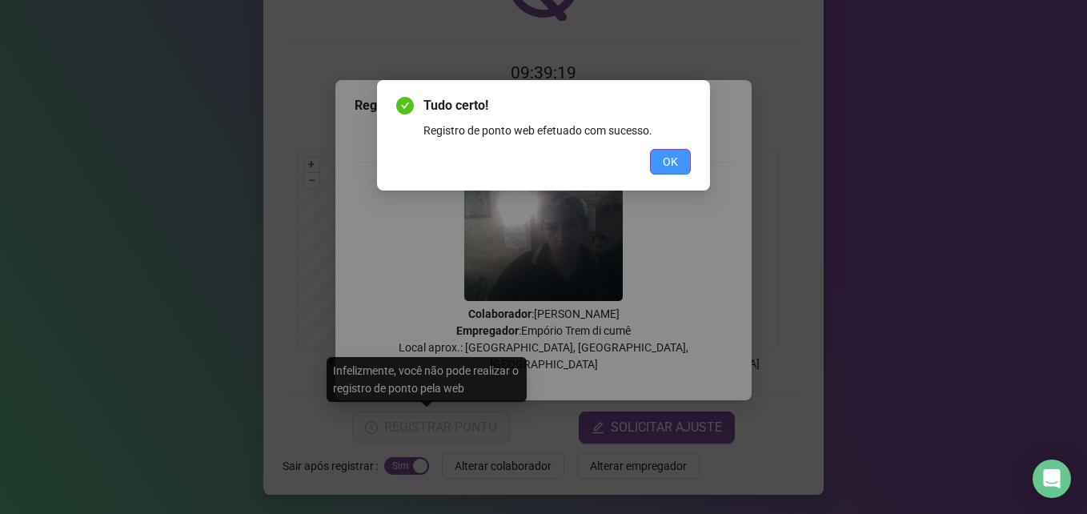
click at [678, 155] on button "OK" at bounding box center [670, 162] width 41 height 26
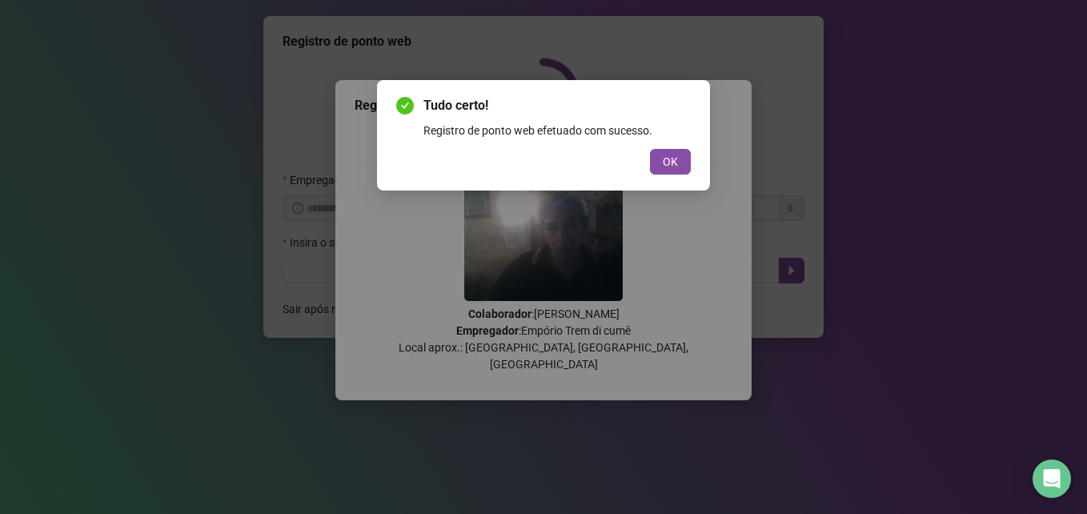
scroll to position [0, 0]
